Goal: Find specific page/section: Find specific page/section

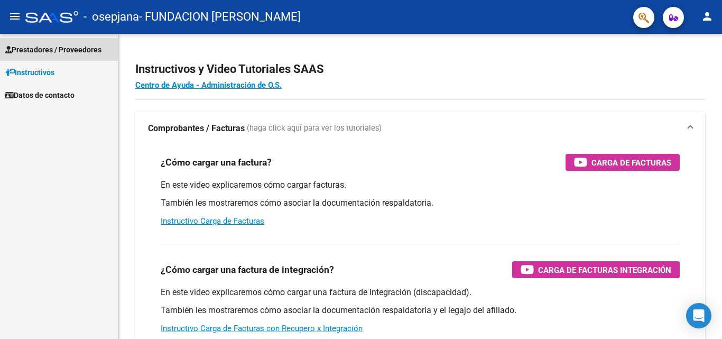
click at [89, 48] on span "Prestadores / Proveedores" at bounding box center [53, 50] width 96 height 12
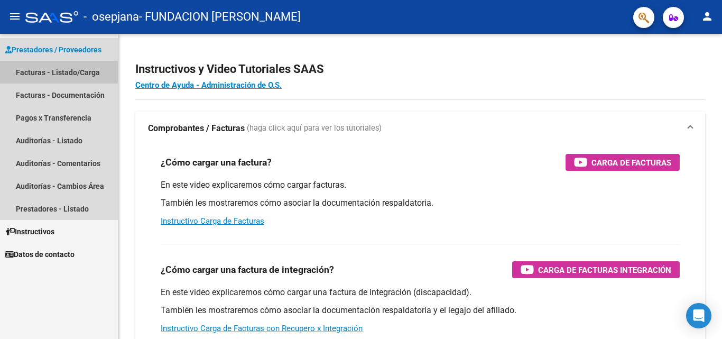
click at [89, 70] on link "Facturas - Listado/Carga" at bounding box center [59, 72] width 118 height 23
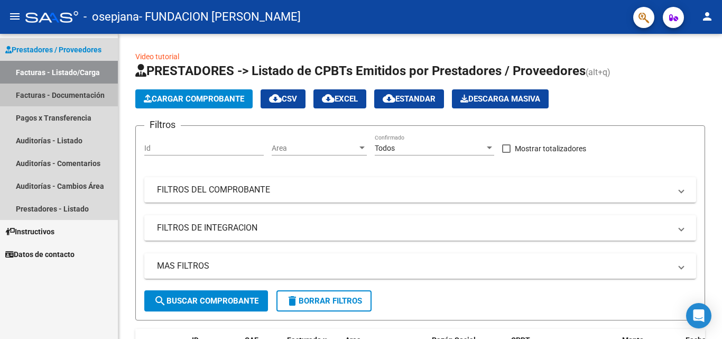
click at [50, 95] on link "Facturas - Documentación" at bounding box center [59, 95] width 118 height 23
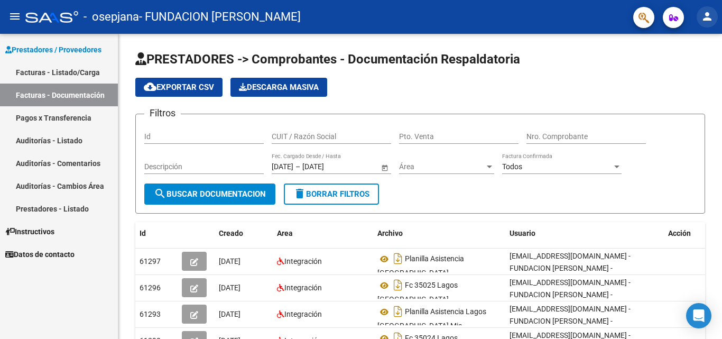
click at [705, 17] on mat-icon "person" at bounding box center [707, 16] width 13 height 13
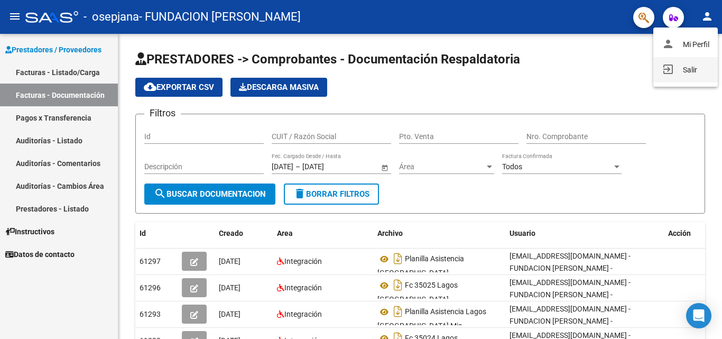
click at [685, 69] on button "exit_to_app Salir" at bounding box center [686, 69] width 65 height 25
